Goal: Task Accomplishment & Management: Manage account settings

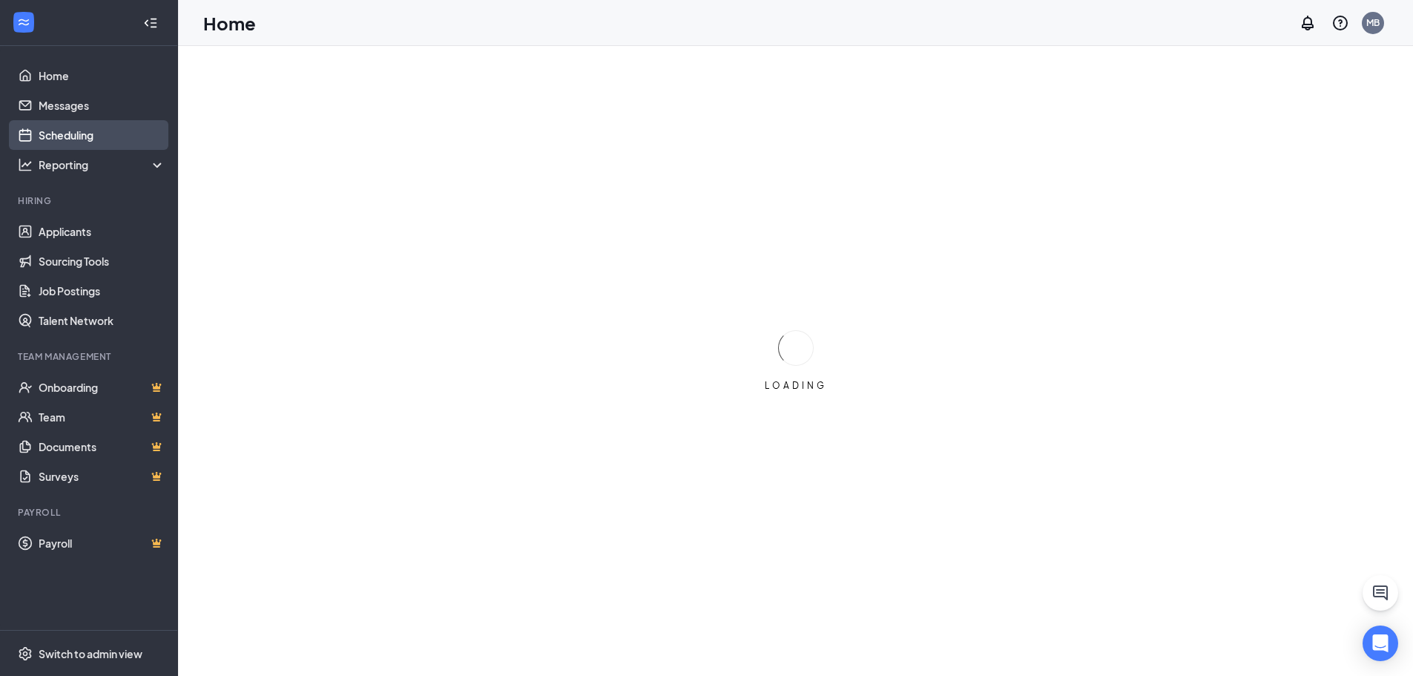
click at [93, 121] on link "Scheduling" at bounding box center [102, 135] width 127 height 30
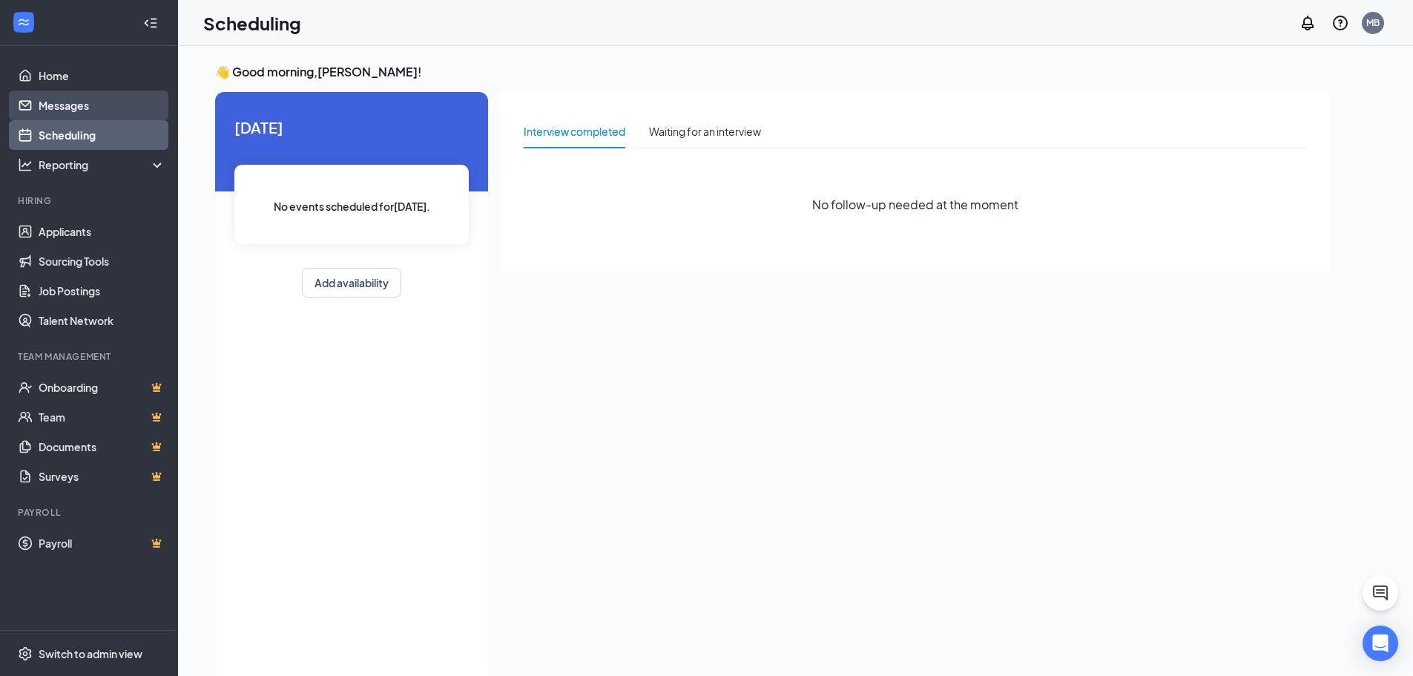
click at [93, 93] on link "Messages" at bounding box center [102, 105] width 127 height 30
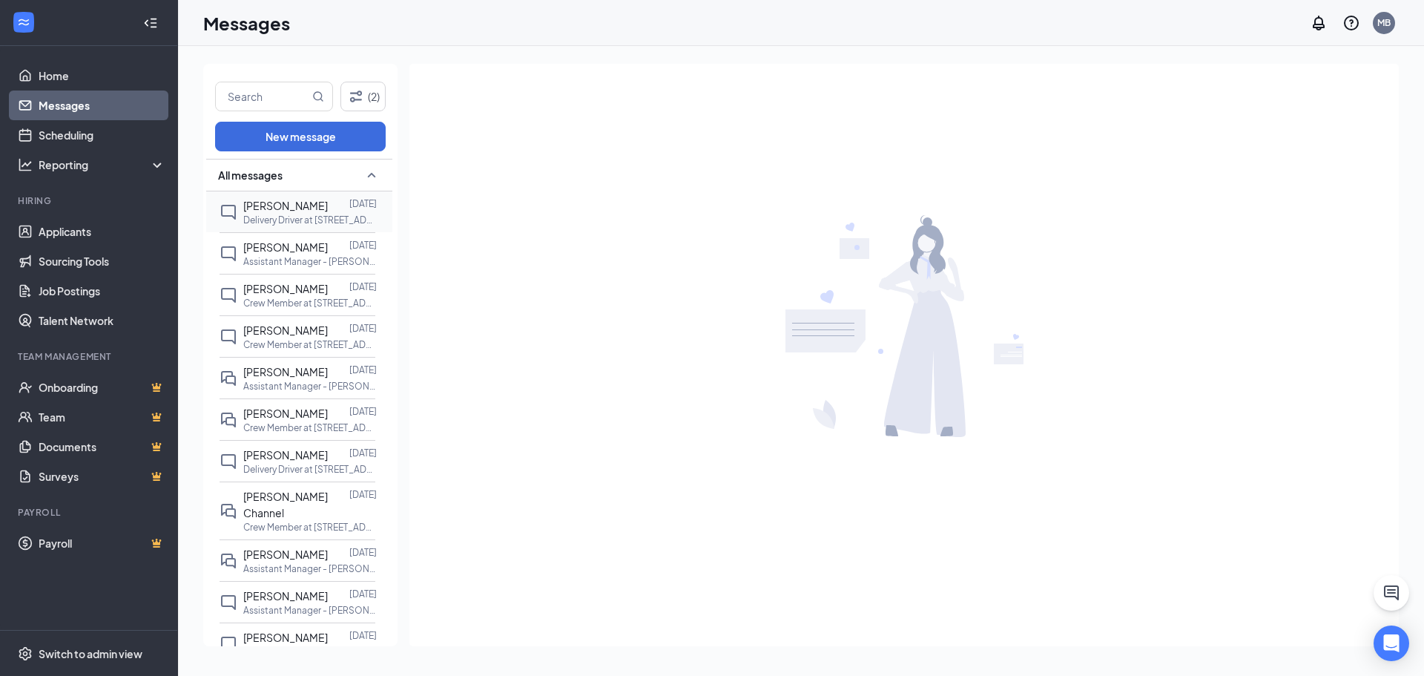
click at [307, 206] on span "[PERSON_NAME]" at bounding box center [285, 205] width 85 height 13
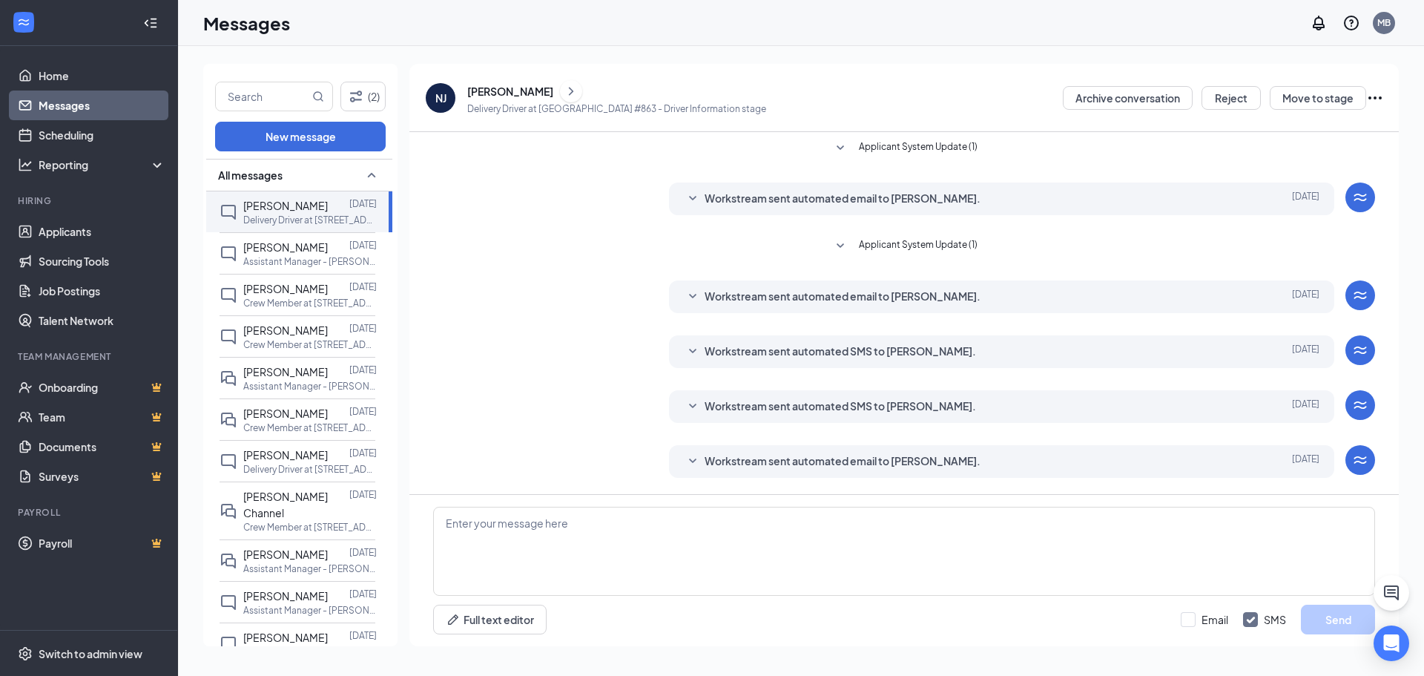
scroll to position [163, 0]
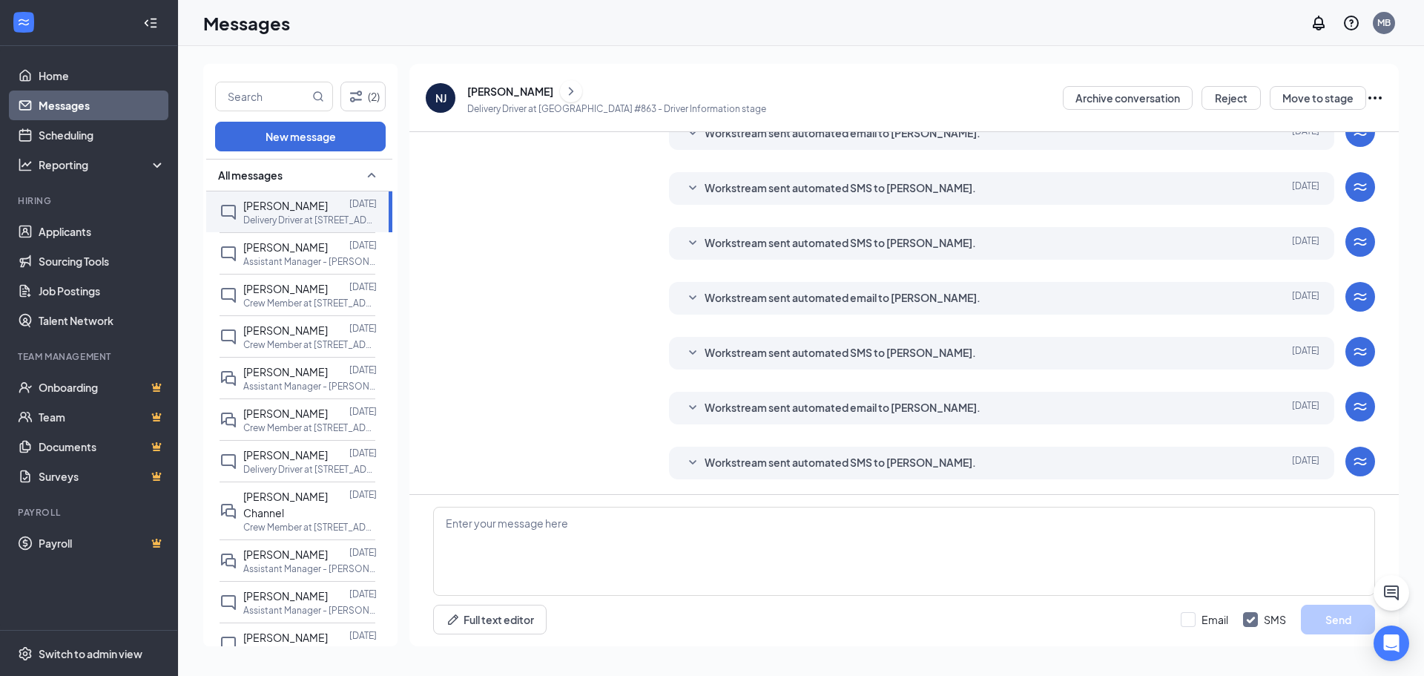
click at [564, 86] on icon "ChevronRight" at bounding box center [571, 91] width 15 height 18
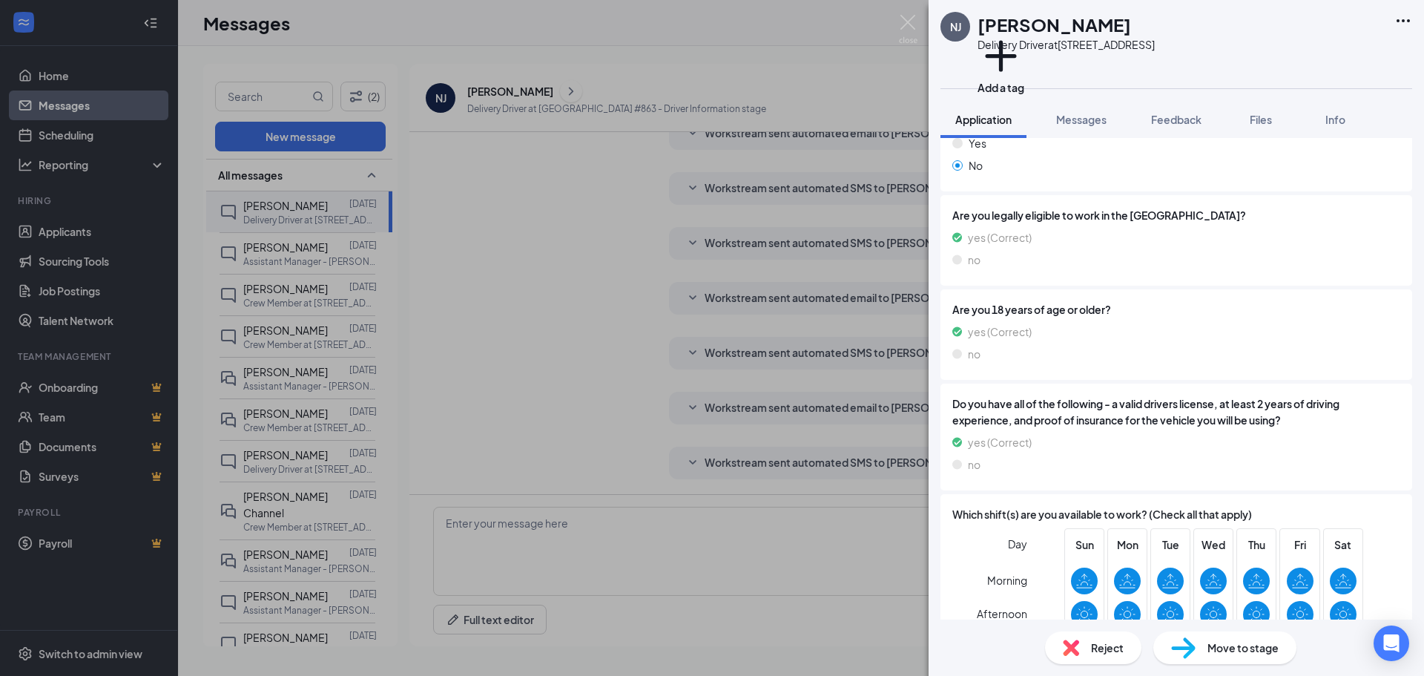
scroll to position [476, 0]
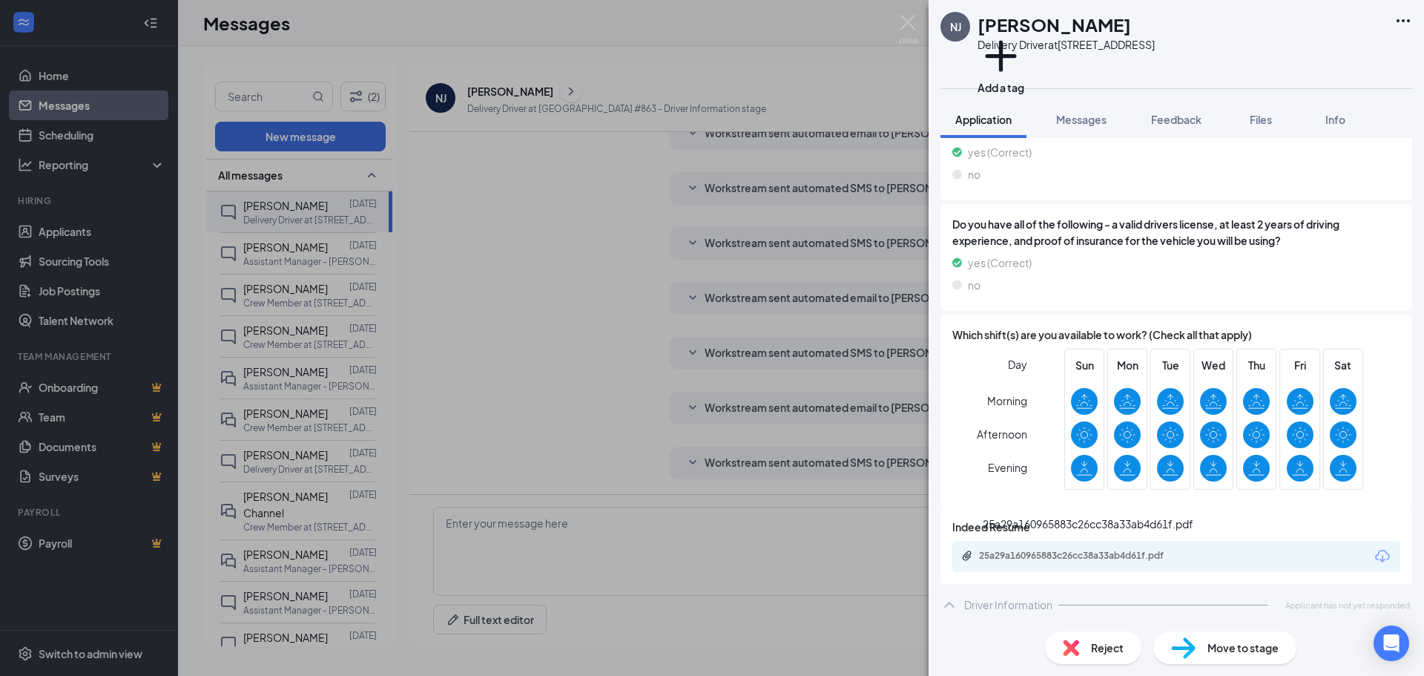
click at [1178, 557] on div "25a29a160965883c26cc38a33ab4d61f.pdf" at bounding box center [1083, 556] width 208 height 12
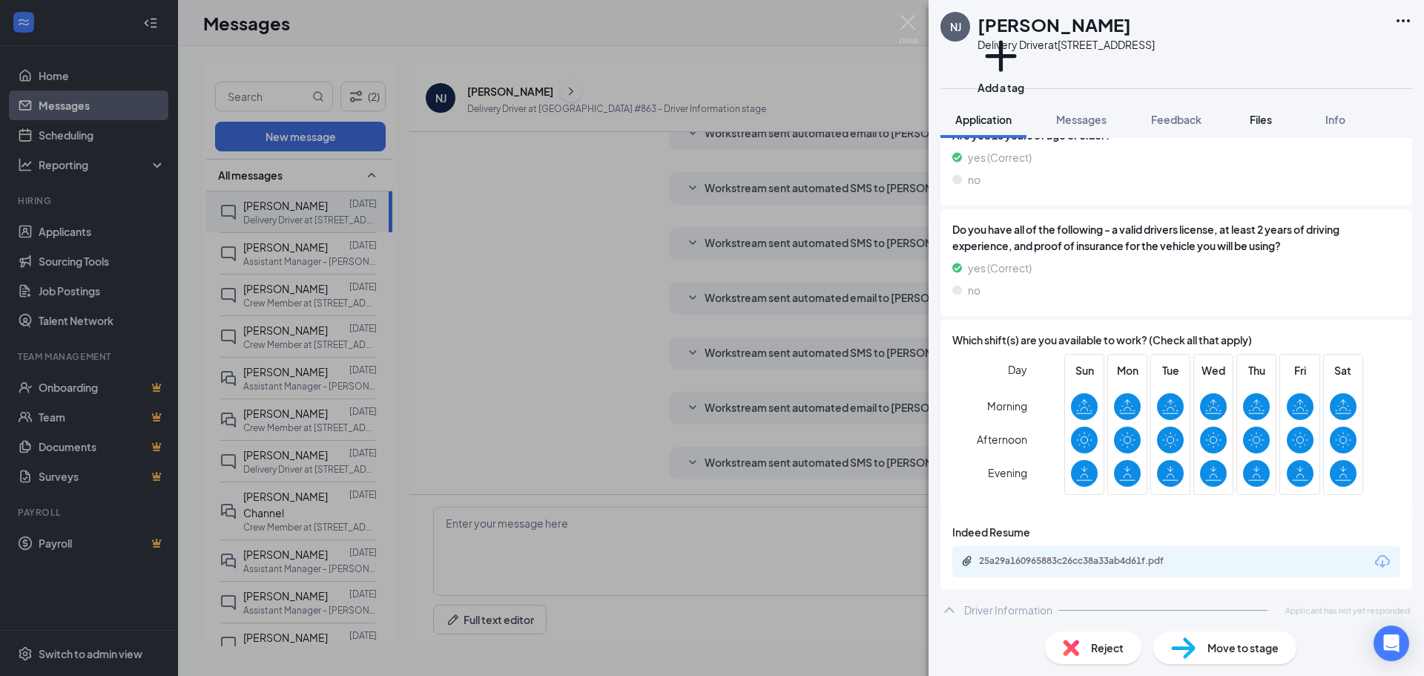
click at [1268, 124] on span "Files" at bounding box center [1261, 119] width 22 height 13
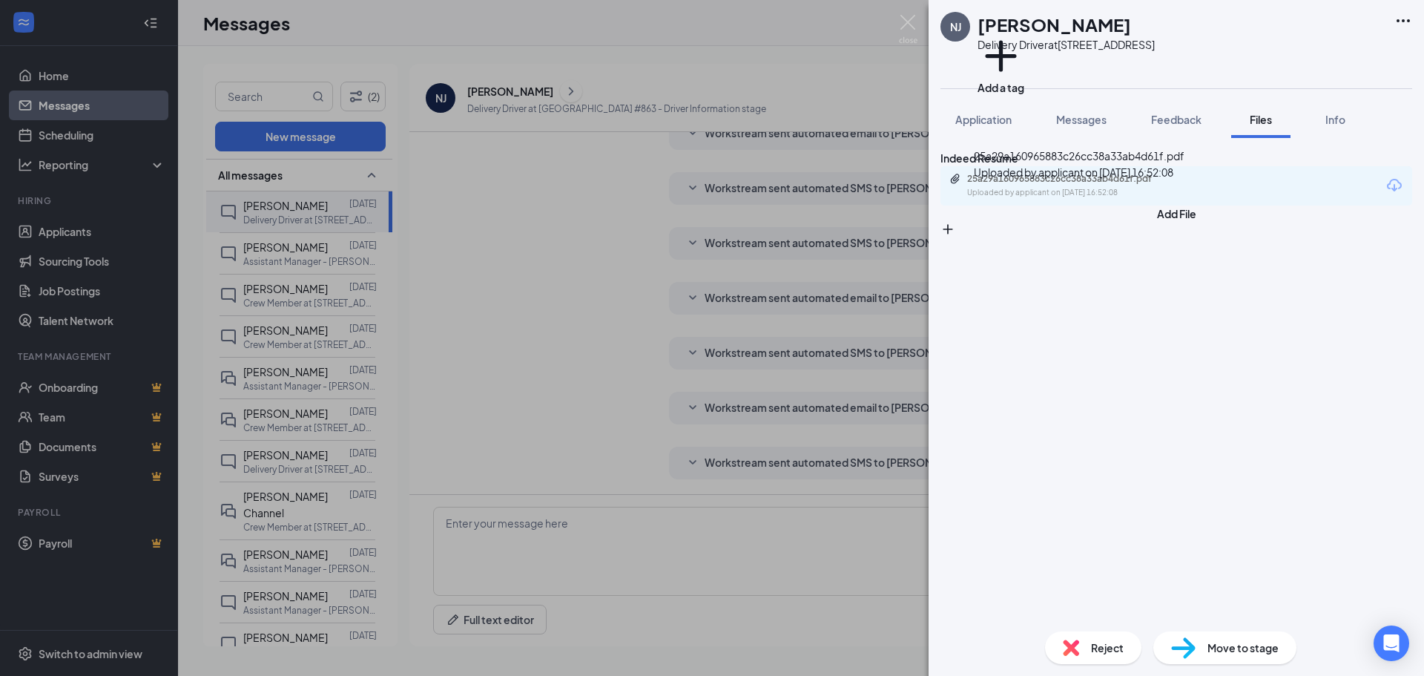
click at [1044, 199] on div "Uploaded by applicant on [DATE] 16:52:08" at bounding box center [1078, 193] width 223 height 12
click at [688, 151] on div "NJ [PERSON_NAME] Delivery Driver at [STREET_ADDRESS] Add a tag Application Mess…" at bounding box center [712, 338] width 1424 height 676
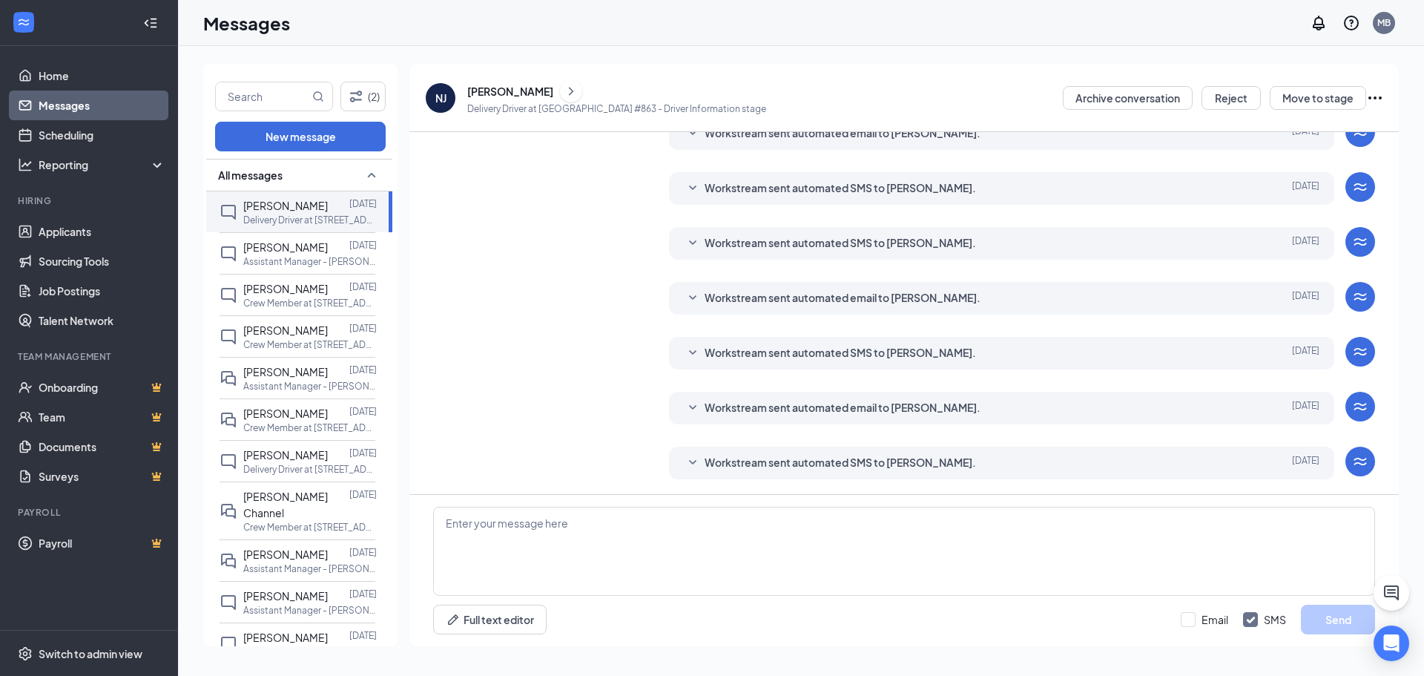
click at [564, 95] on icon "ChevronRight" at bounding box center [571, 91] width 15 height 18
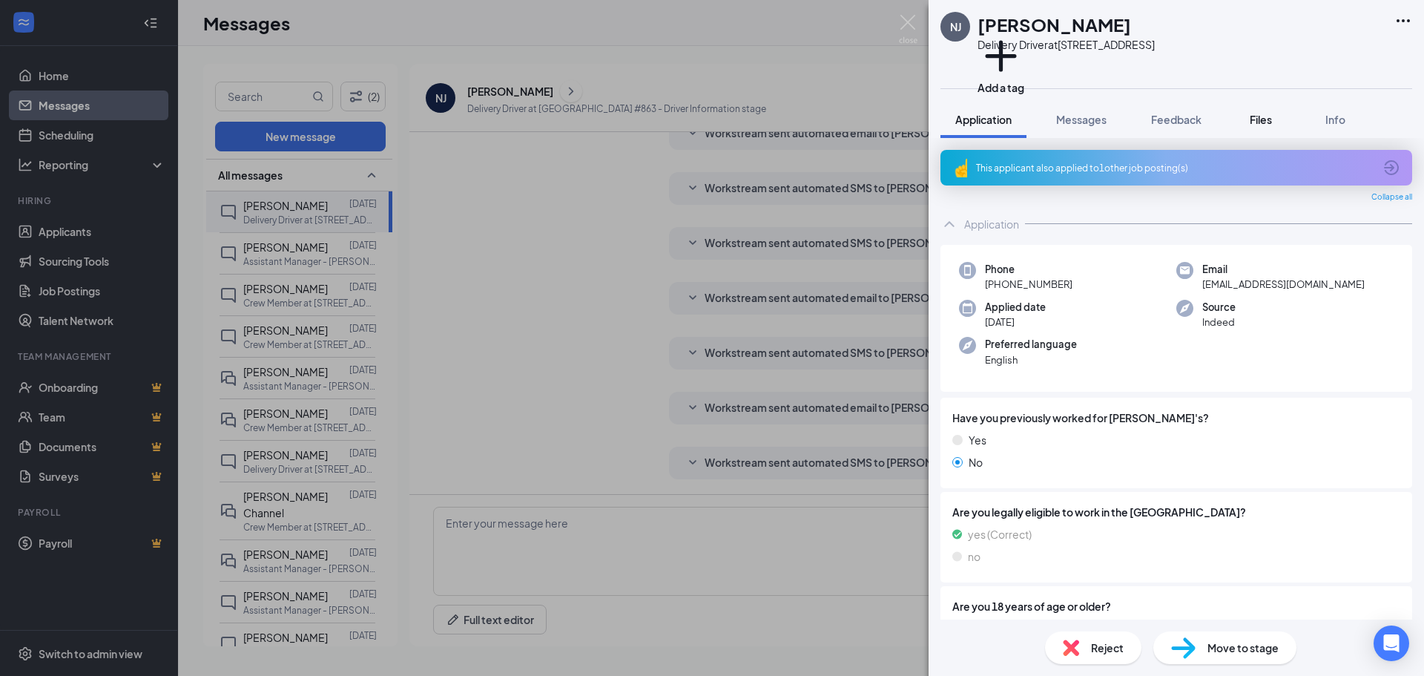
click at [1265, 125] on span "Files" at bounding box center [1261, 119] width 22 height 13
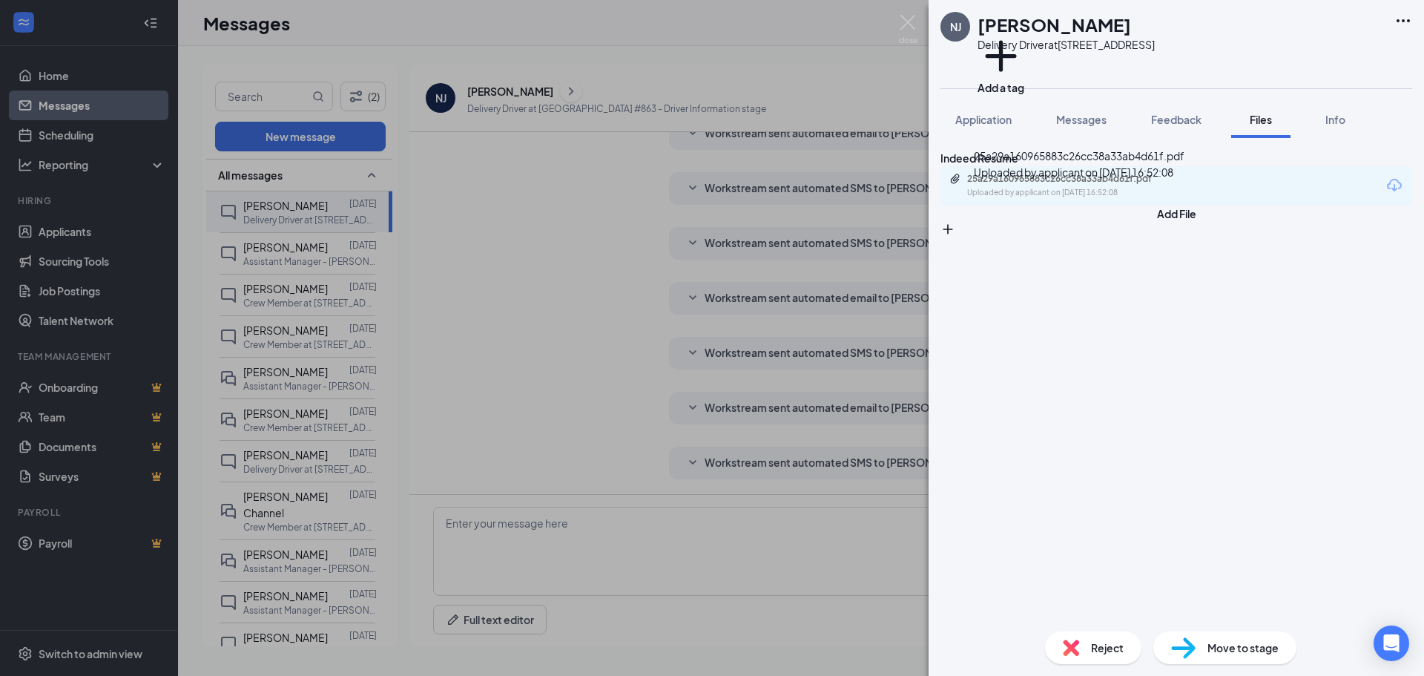
click at [1118, 185] on div "25a29a160965883c26cc38a33ab4d61f.pdf" at bounding box center [1071, 179] width 208 height 12
click at [503, 175] on div "NJ [PERSON_NAME] Delivery Driver at [STREET_ADDRESS] Add a tag Application Mess…" at bounding box center [712, 338] width 1424 height 676
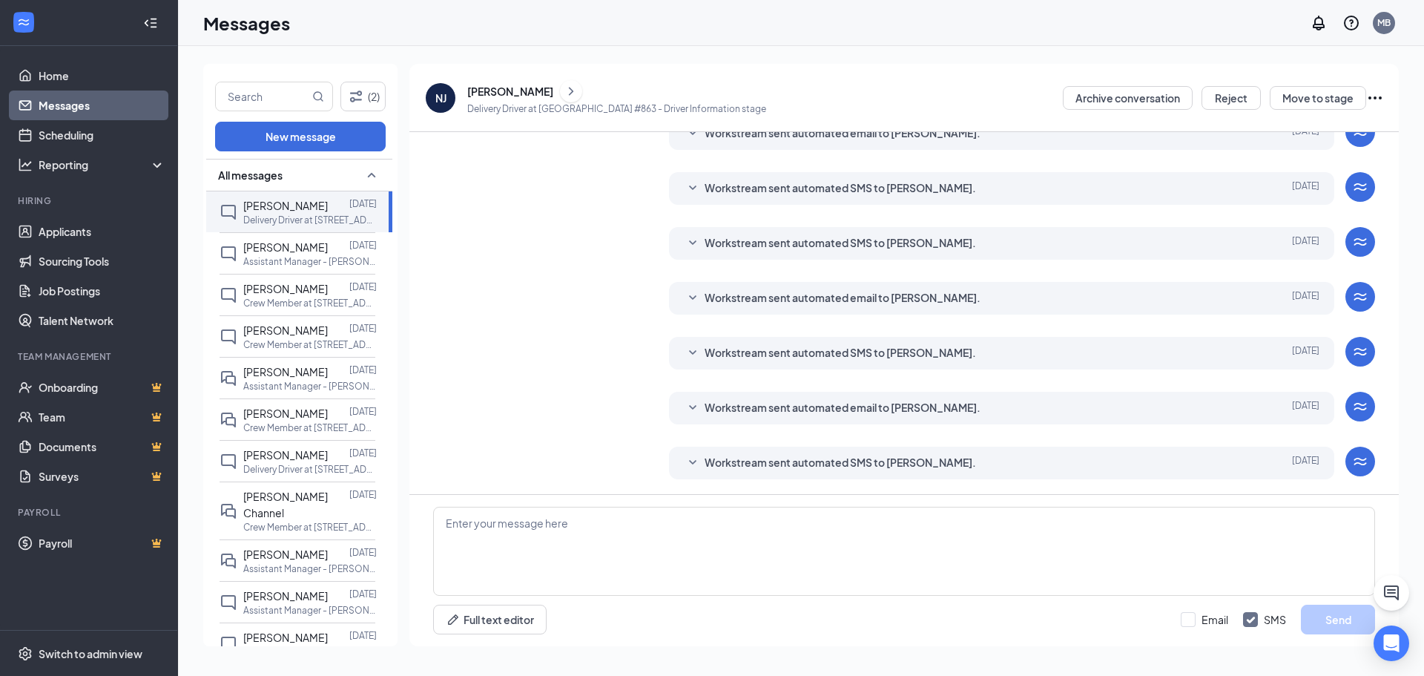
click at [568, 90] on icon "ChevronRight" at bounding box center [571, 91] width 15 height 18
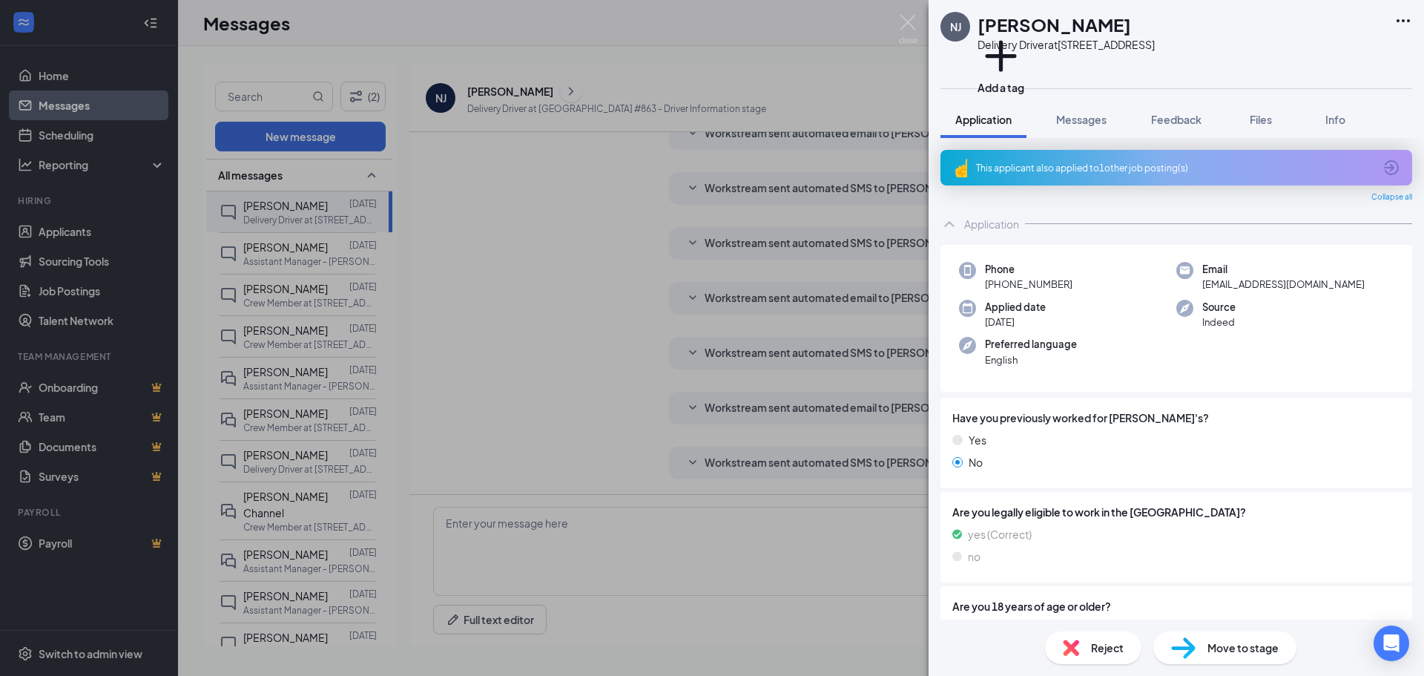
click at [1268, 120] on span "Files" at bounding box center [1261, 119] width 22 height 13
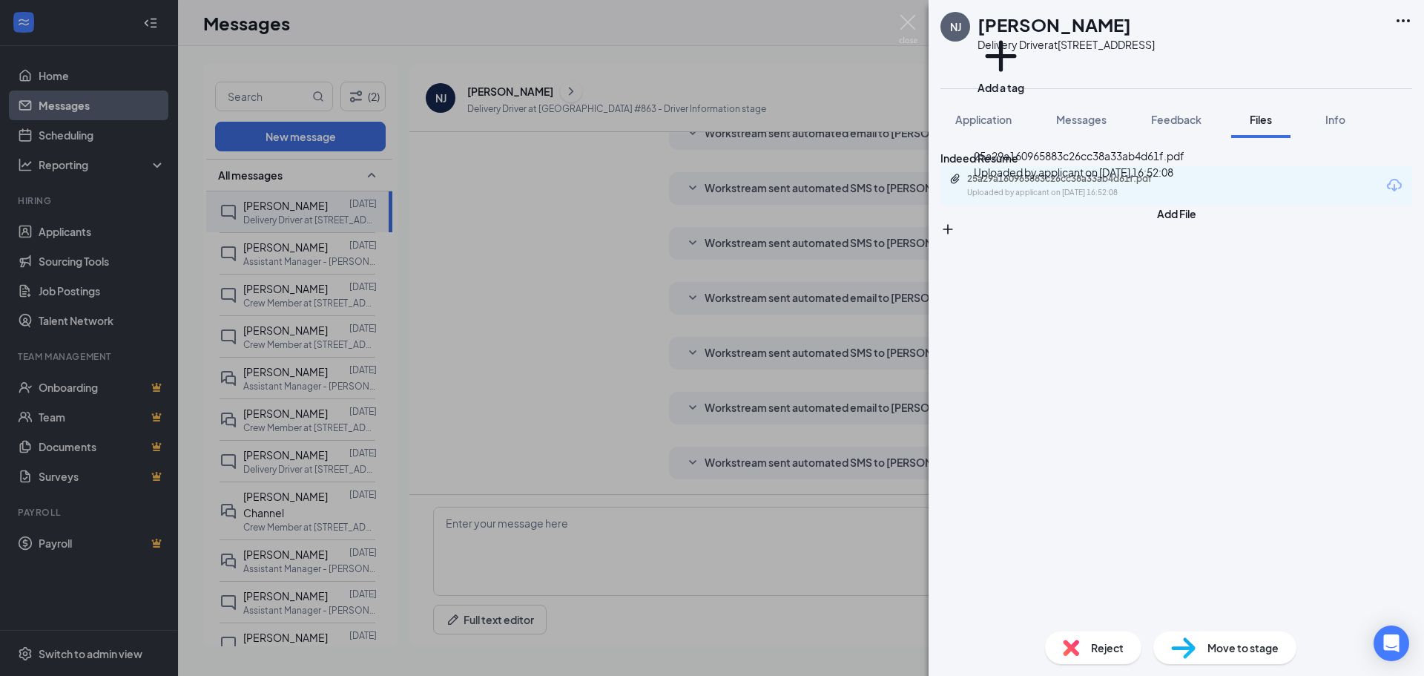
click at [1105, 199] on div "25a29a160965883c26cc38a33ab4d61f.pdf Uploaded by applicant on [DATE] 16:52:08" at bounding box center [1069, 186] width 240 height 26
